Goal: Transaction & Acquisition: Book appointment/travel/reservation

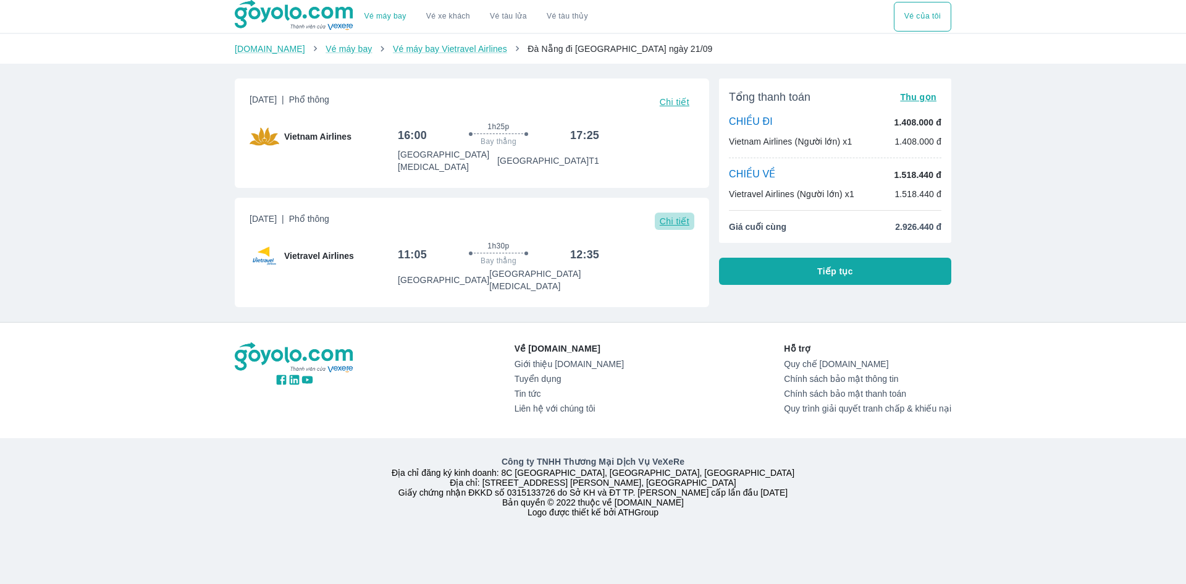
click at [660, 216] on span "Chi tiết" at bounding box center [675, 221] width 30 height 10
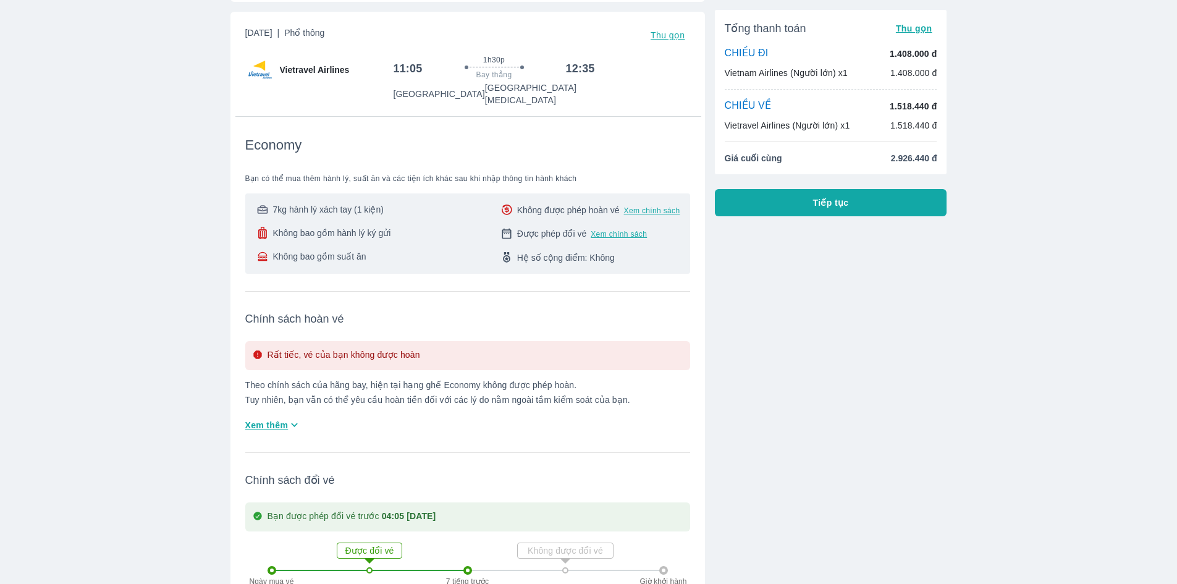
scroll to position [185, 0]
click at [285, 419] on span "Xem thêm" at bounding box center [266, 425] width 43 height 12
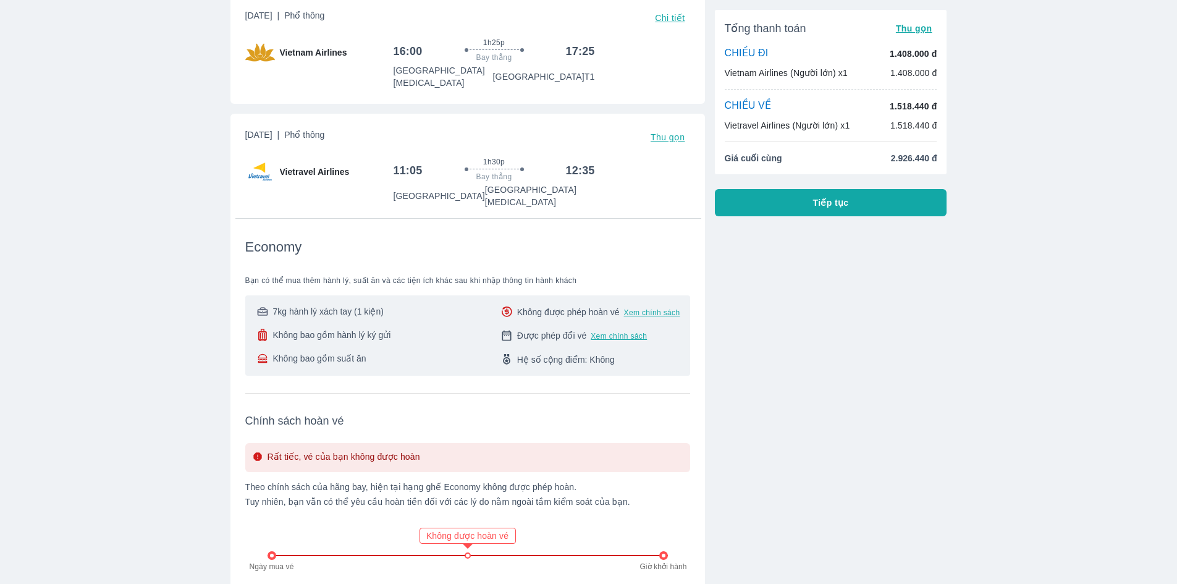
scroll to position [0, 0]
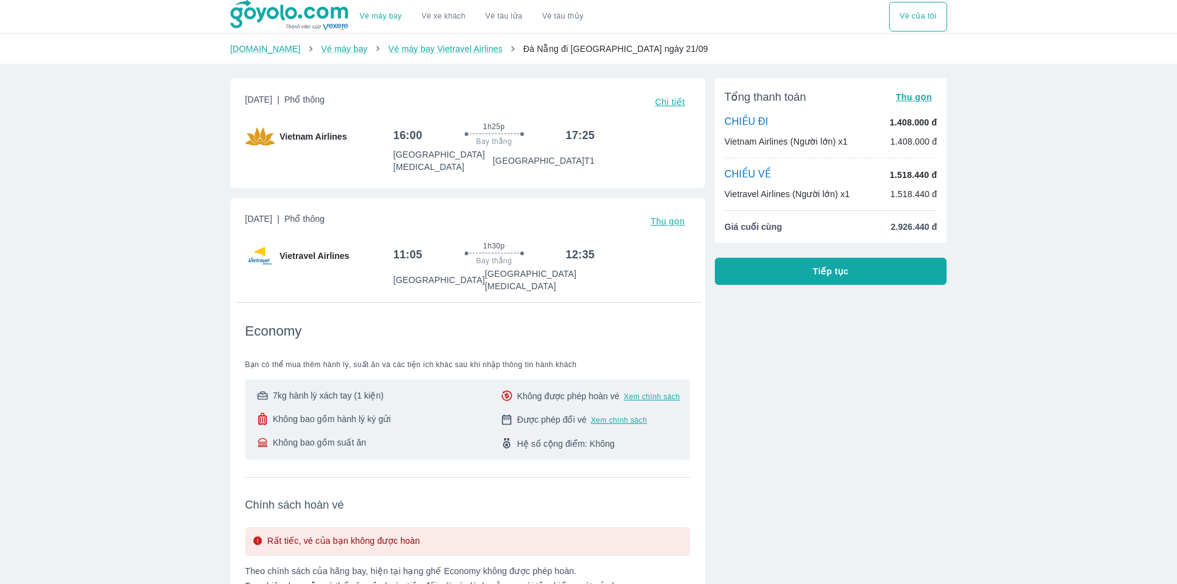
click at [341, 413] on span "Không bao gồm hành lý ký gửi" at bounding box center [332, 419] width 118 height 12
click at [852, 284] on button "Tiếp tục" at bounding box center [831, 271] width 232 height 27
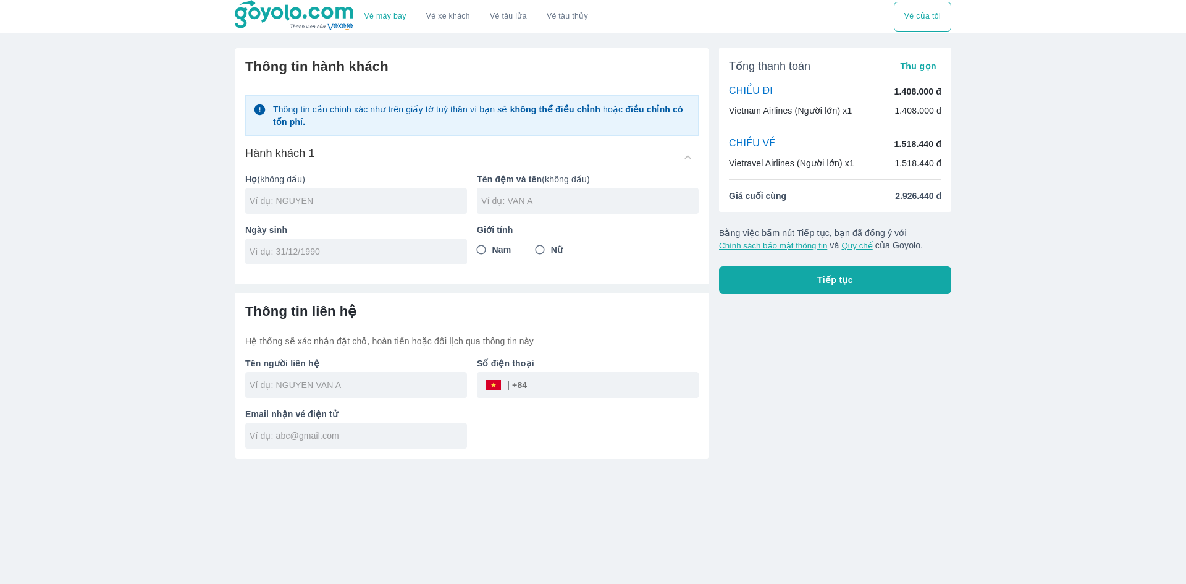
click at [567, 109] on strong "không thể điều chỉnh" at bounding box center [555, 109] width 90 height 10
click at [1064, 215] on div "Vé máy bay Vé xe khách Vé tàu lửa Vé tàu thủy Vé của tôi Thông tin hành khách T…" at bounding box center [593, 292] width 1186 height 584
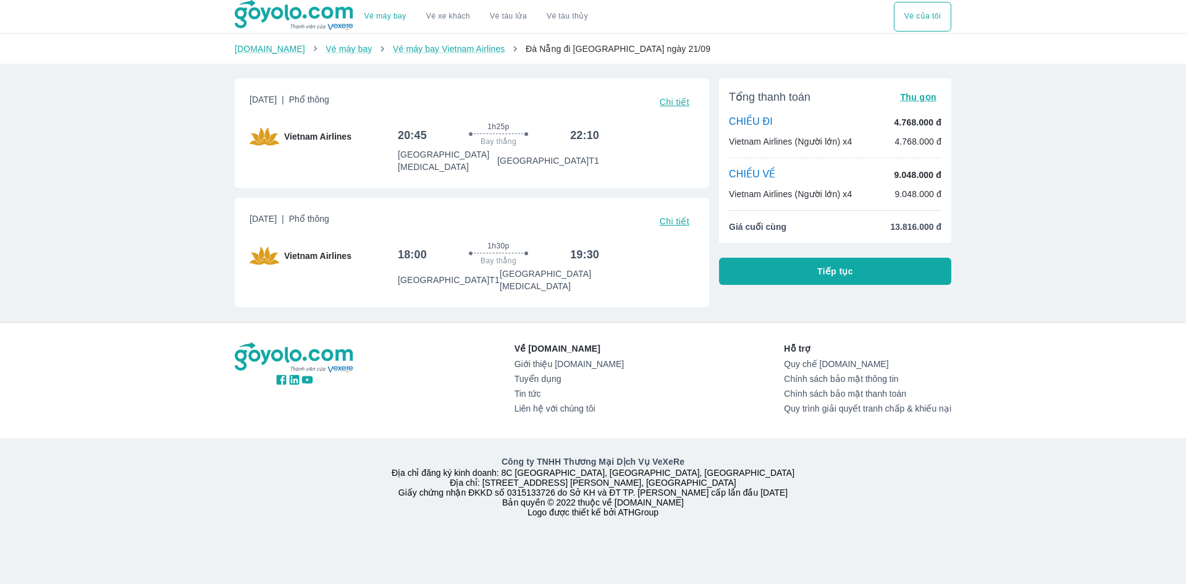
click at [1065, 235] on div "Vé máy bay Vé xe khách Vé tàu lửa Vé tàu thủy Vé của tôi [DOMAIN_NAME] Vé máy b…" at bounding box center [593, 292] width 1186 height 584
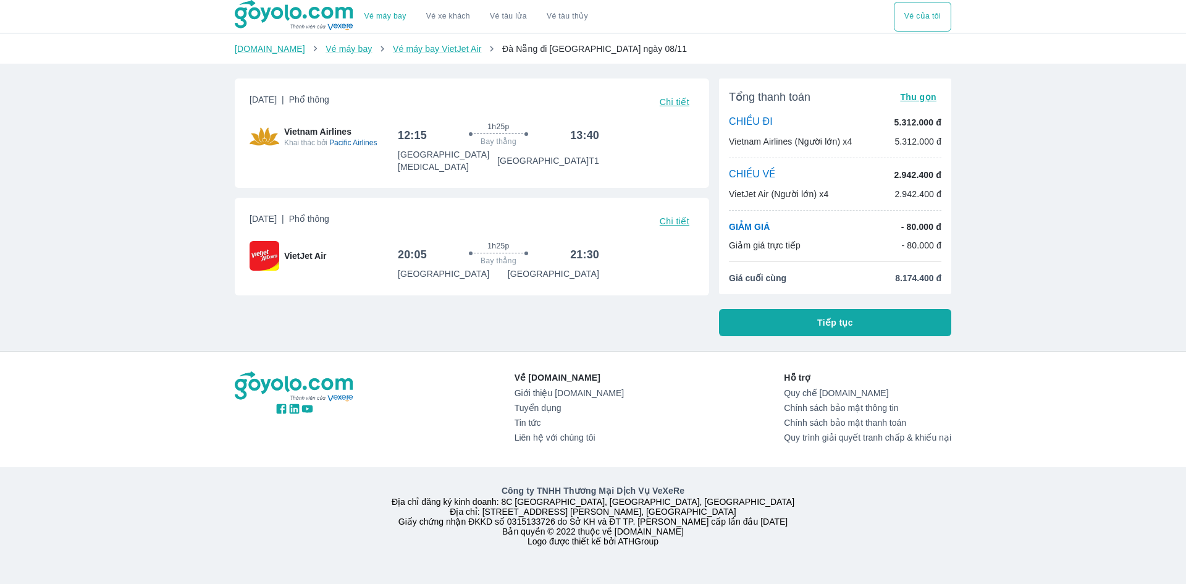
click at [1104, 277] on div "Vé máy bay Vé xe khách Vé tàu lửa Vé tàu thủy Vé của tôi Goyolo.com Vé máy bay …" at bounding box center [593, 292] width 1186 height 584
